Goal: Find specific page/section: Find specific page/section

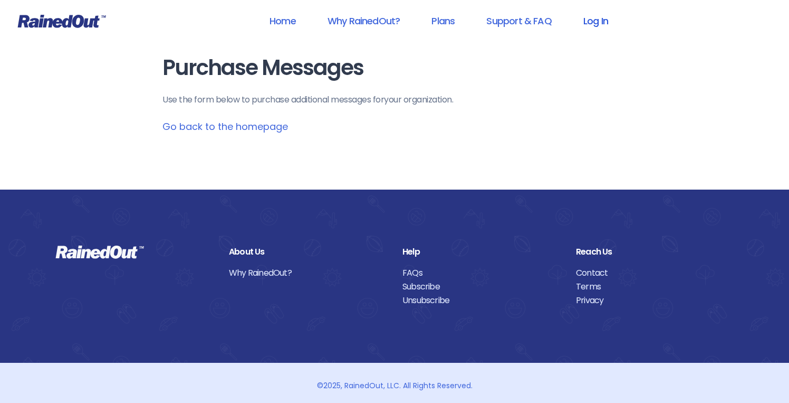
click at [602, 20] on link "Log In" at bounding box center [596, 21] width 52 height 24
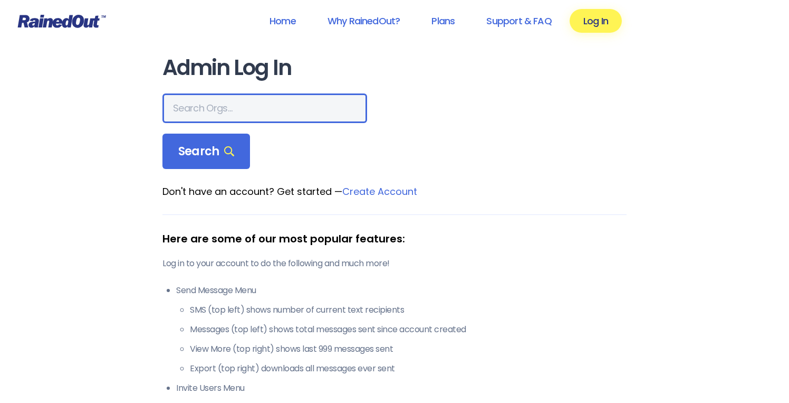
click at [246, 108] on input "text" at bounding box center [264, 108] width 205 height 30
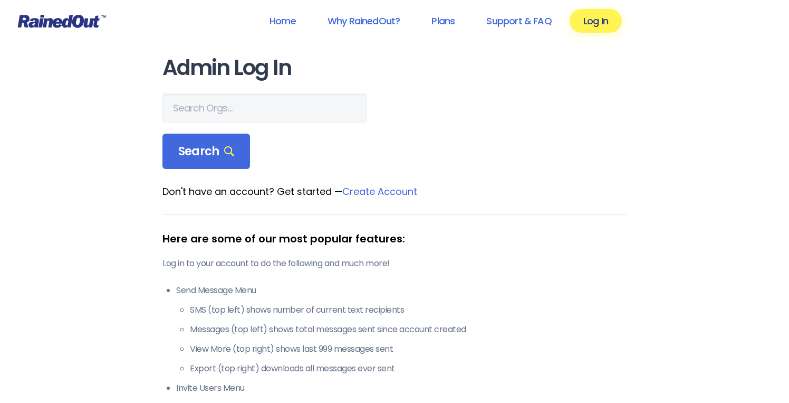
click at [413, 121] on div at bounding box center [394, 108] width 464 height 30
click at [584, 143] on form "Search" at bounding box center [394, 131] width 464 height 76
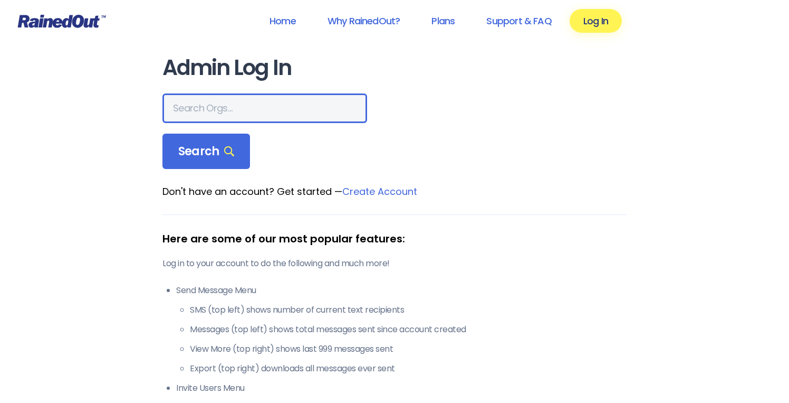
click at [281, 122] on input "text" at bounding box center [264, 108] width 205 height 30
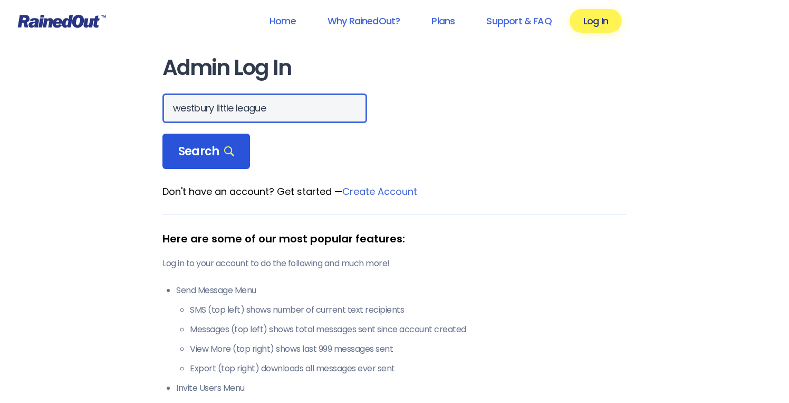
type input "westbury little league"
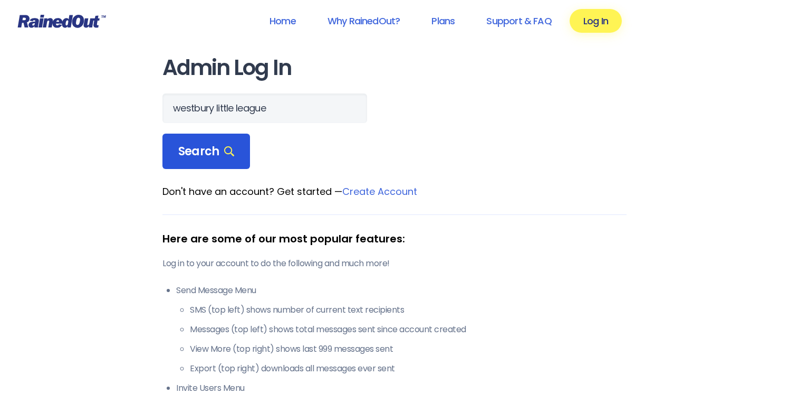
click at [212, 166] on div "Search" at bounding box center [206, 151] width 88 height 36
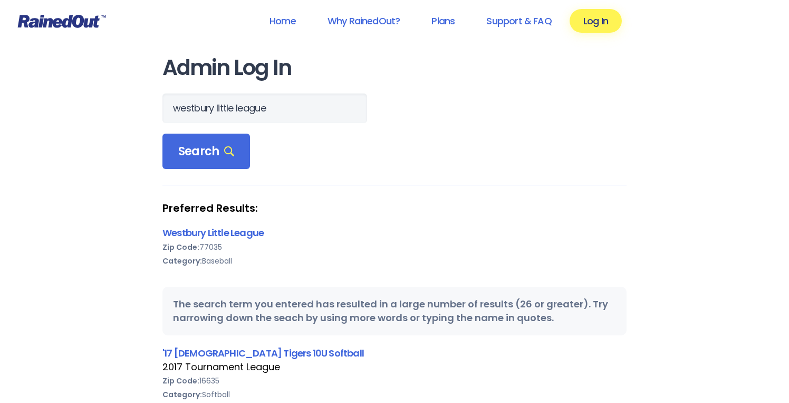
click at [248, 240] on div "Zip Code: 77035" at bounding box center [394, 247] width 464 height 14
click at [253, 233] on link "Westbury Little League" at bounding box center [212, 232] width 101 height 13
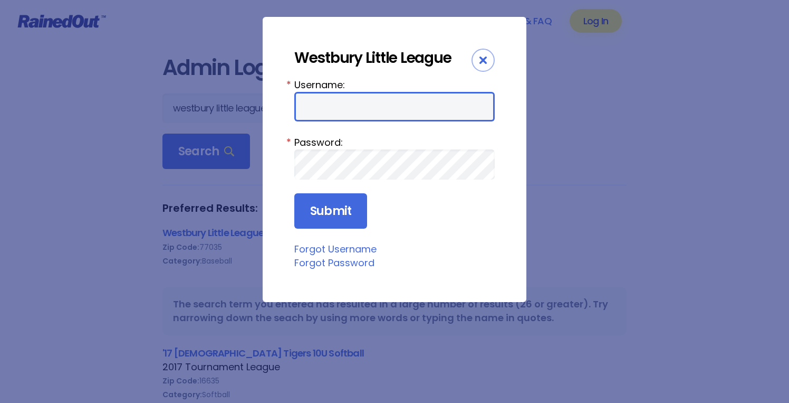
click at [384, 103] on input "Username:" at bounding box center [394, 107] width 200 height 30
